Goal: Task Accomplishment & Management: Manage account settings

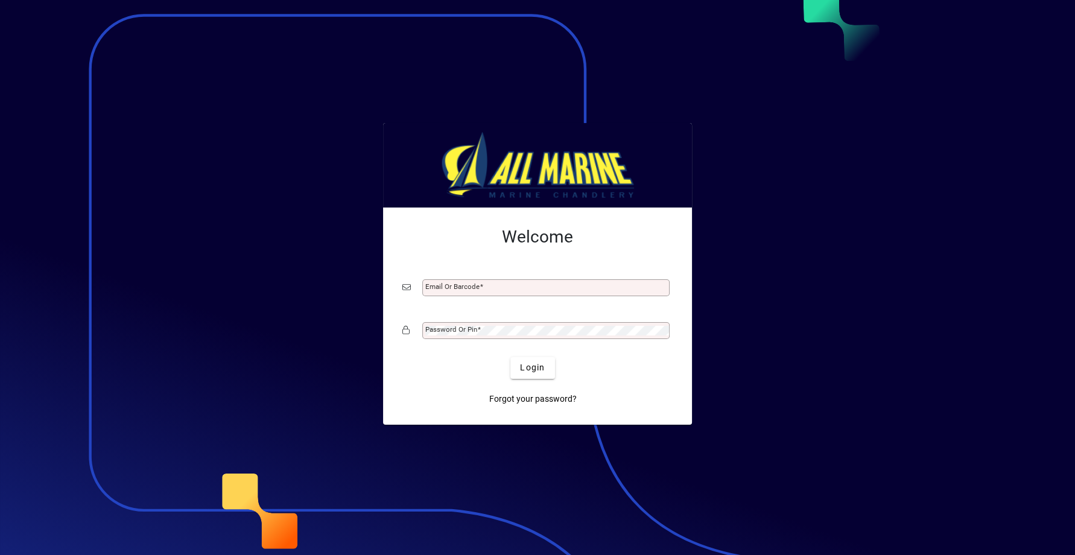
click at [442, 284] on input "Email or Barcode" at bounding box center [547, 288] width 244 height 10
type input "**********"
click at [477, 328] on span at bounding box center [479, 329] width 4 height 8
click at [511, 357] on button "Login" at bounding box center [533, 368] width 44 height 22
